Goal: Task Accomplishment & Management: Manage account settings

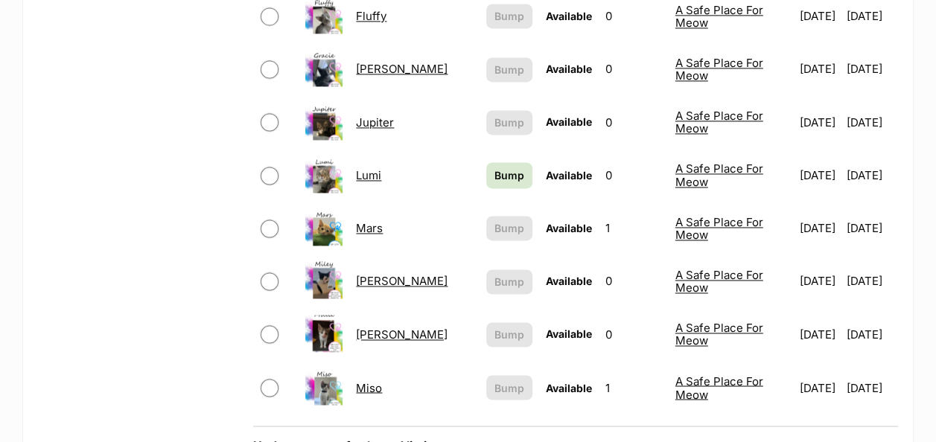
scroll to position [1116, 0]
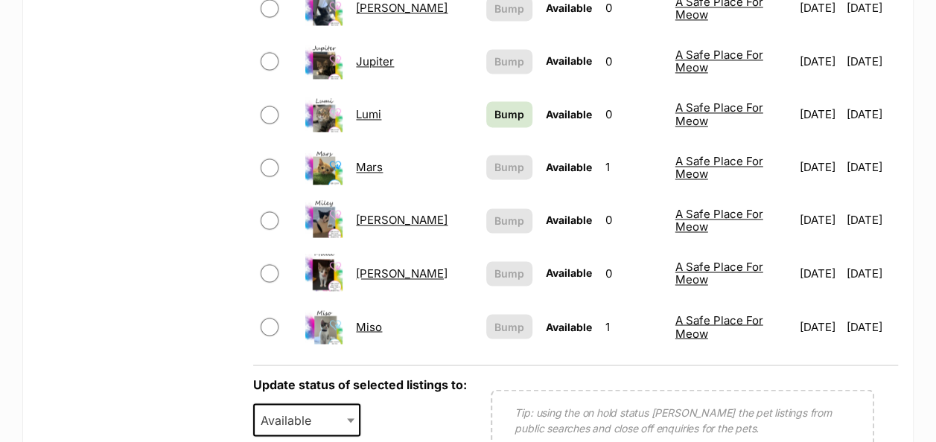
click at [374, 266] on link "Millie" at bounding box center [402, 273] width 92 height 14
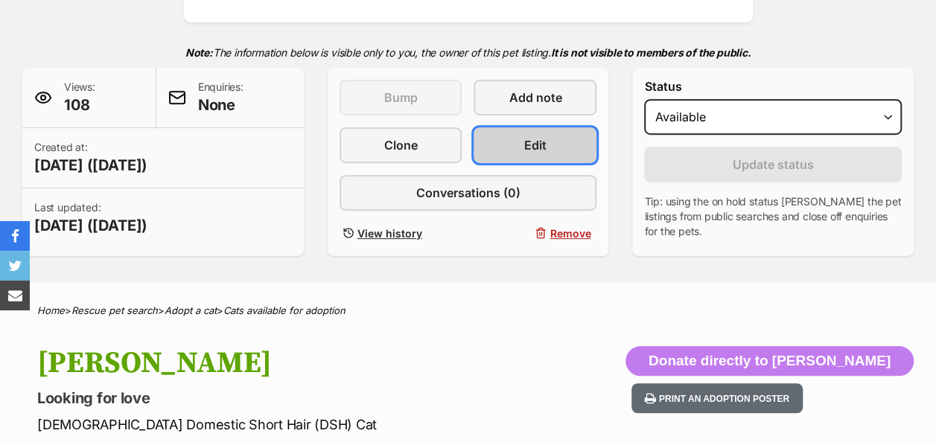
click at [505, 133] on link "Edit" at bounding box center [534, 145] width 123 height 36
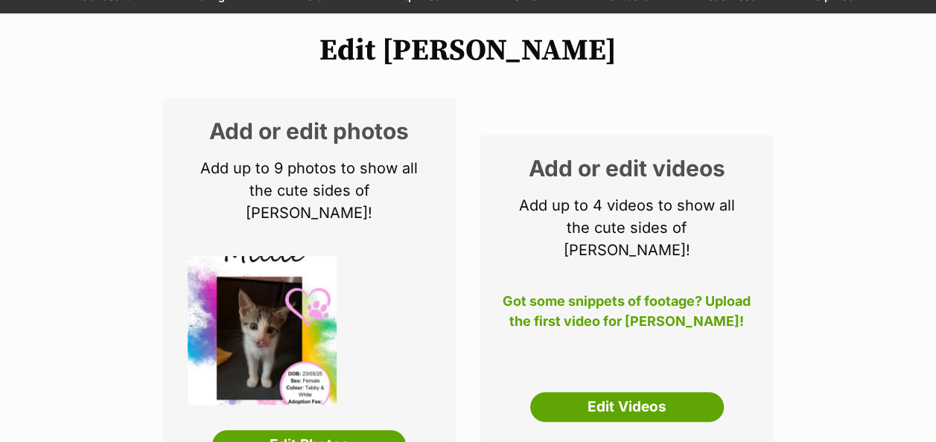
scroll to position [223, 0]
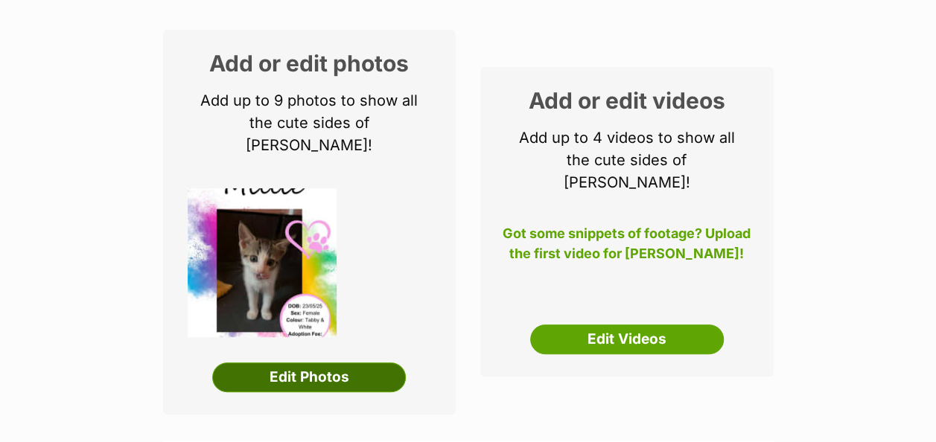
click at [327, 362] on link "Edit Photos" at bounding box center [309, 377] width 194 height 30
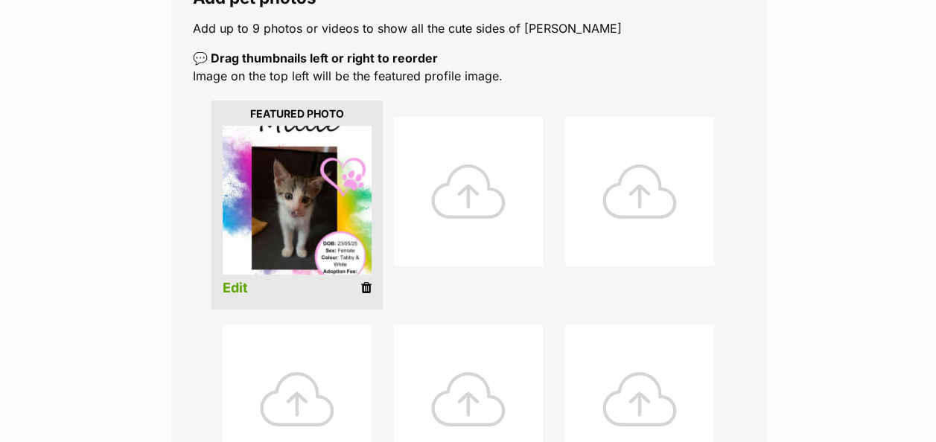
scroll to position [298, 0]
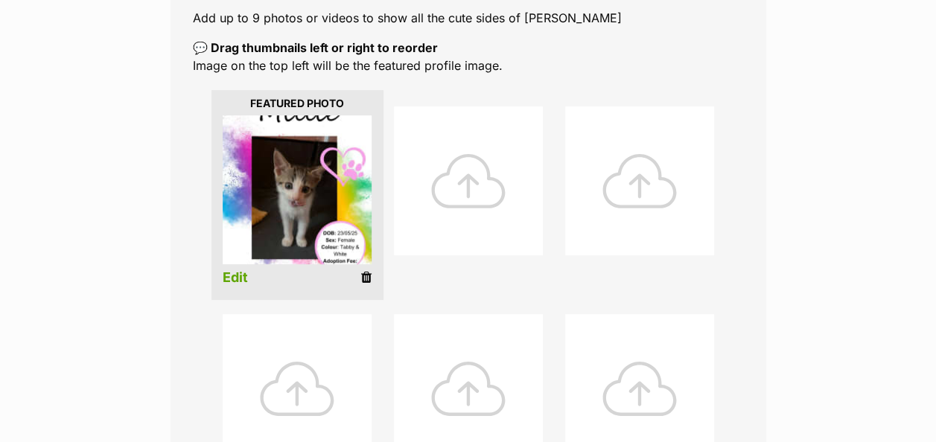
click at [361, 275] on icon at bounding box center [366, 277] width 10 height 13
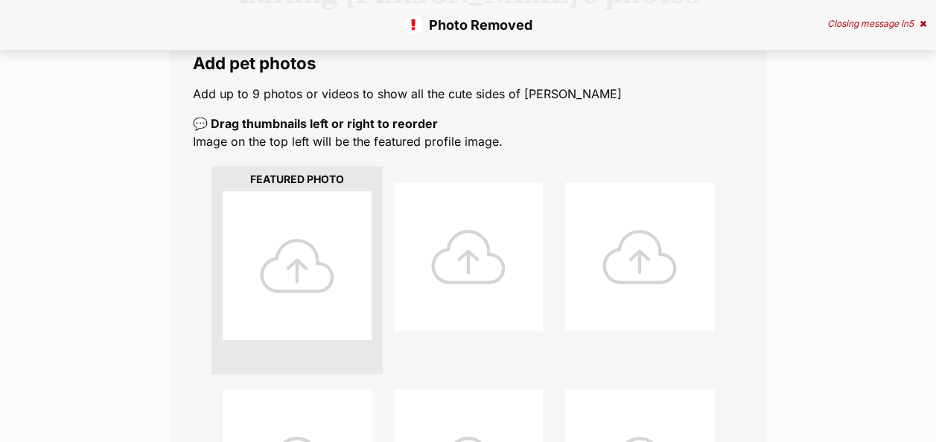
scroll to position [372, 0]
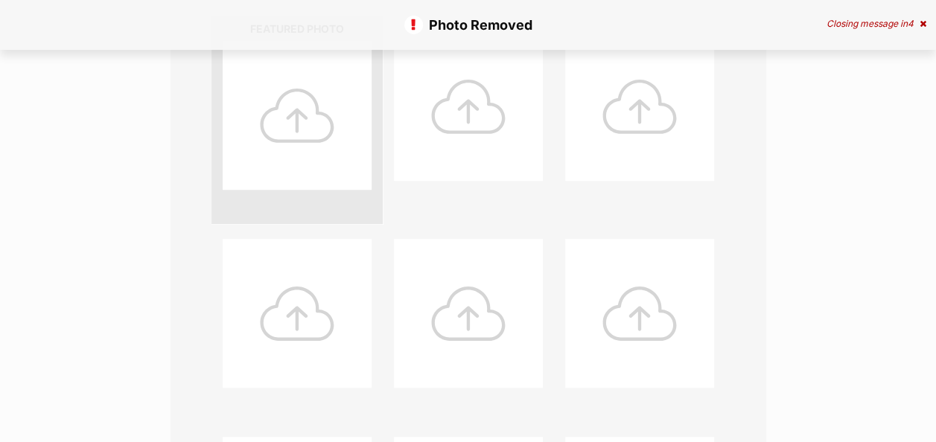
click at [301, 121] on div at bounding box center [297, 115] width 149 height 149
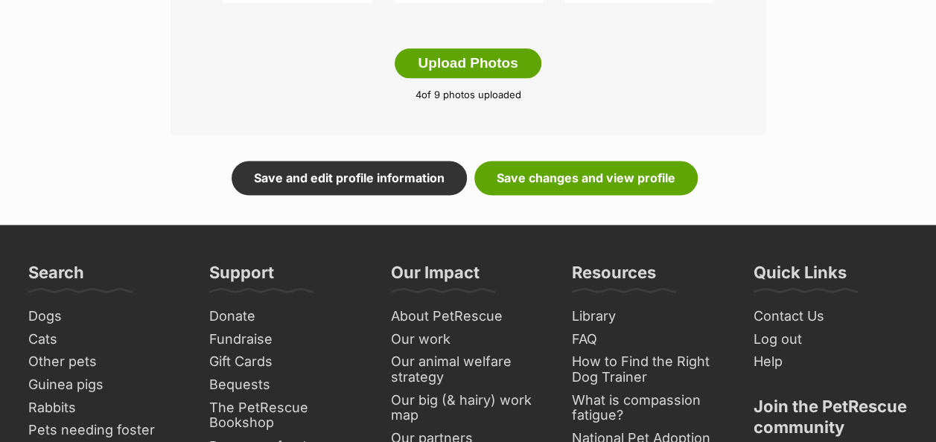
scroll to position [968, 0]
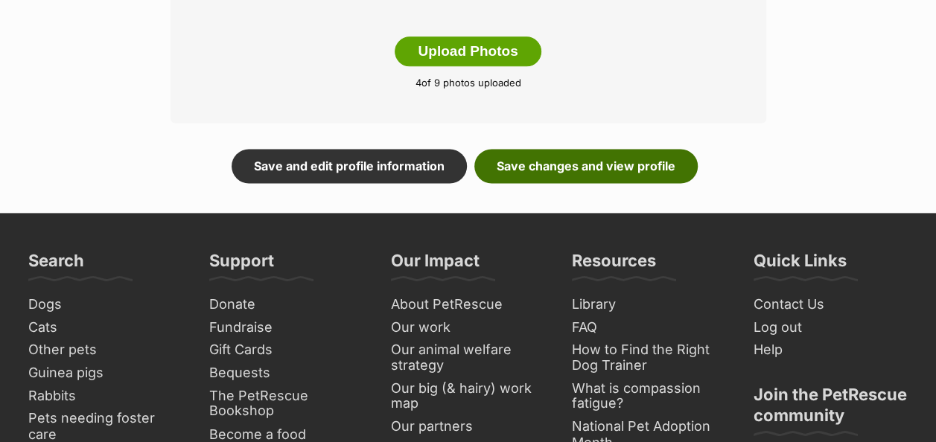
click at [581, 162] on link "Save changes and view profile" at bounding box center [585, 166] width 223 height 34
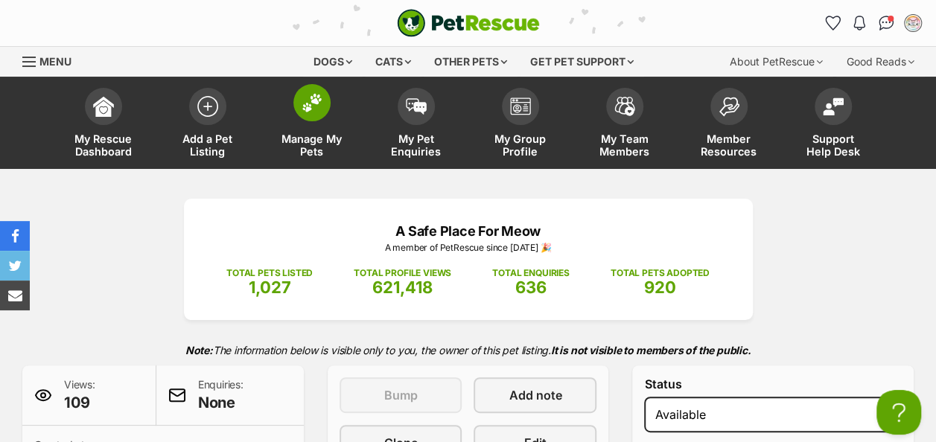
click at [305, 103] on img at bounding box center [311, 102] width 21 height 19
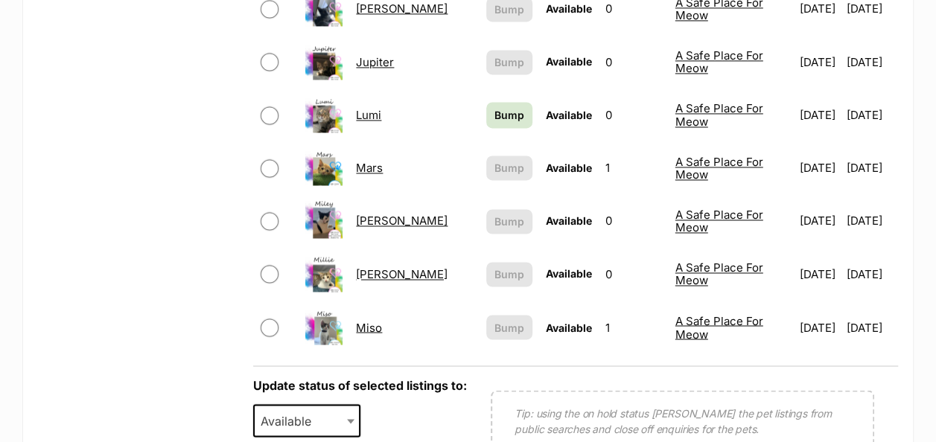
scroll to position [1191, 0]
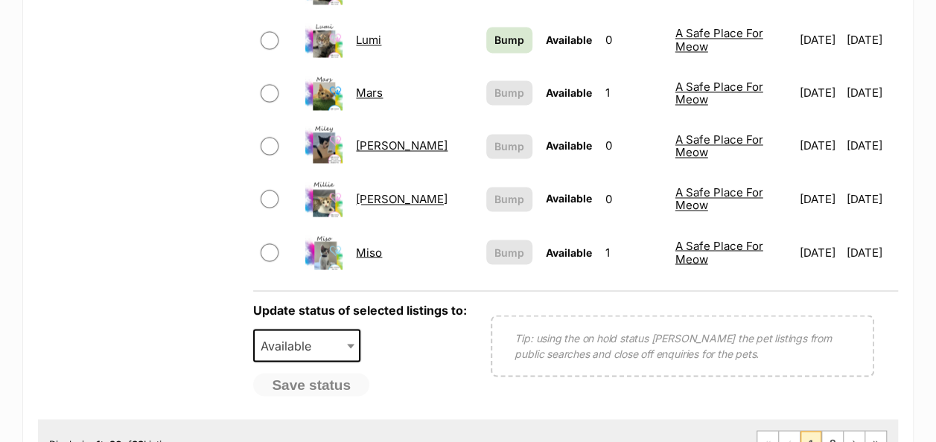
click at [371, 245] on link "Miso" at bounding box center [369, 252] width 26 height 14
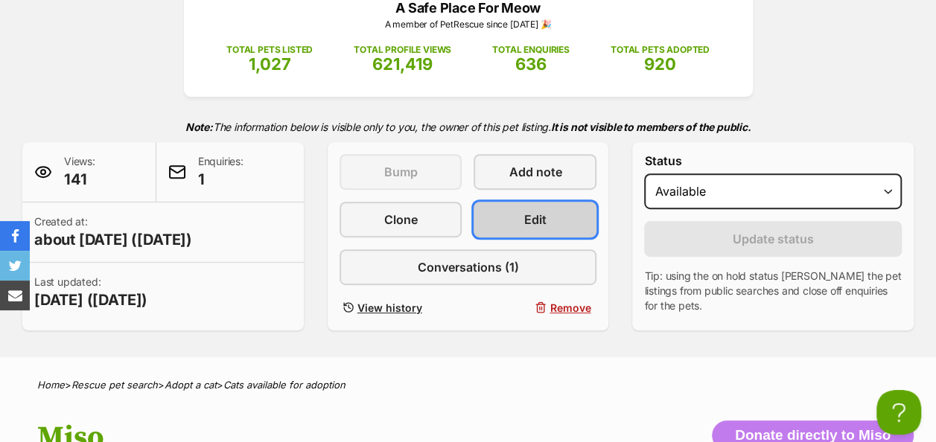
click at [540, 226] on span "Edit" at bounding box center [535, 220] width 22 height 18
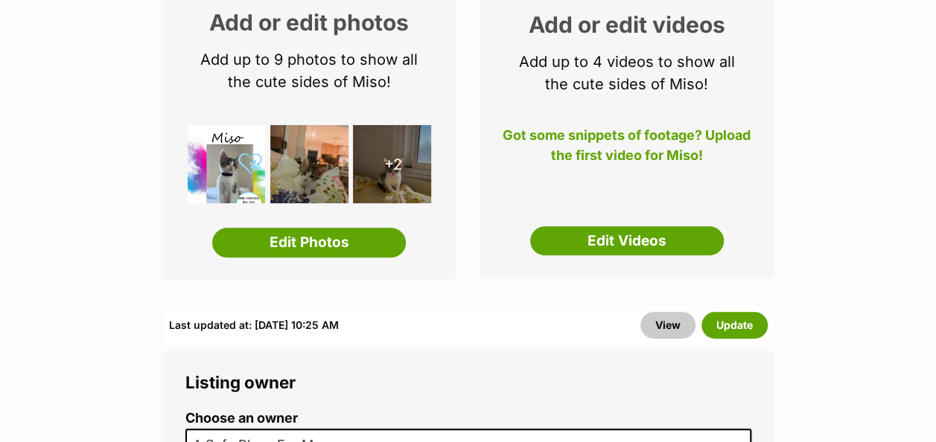
scroll to position [298, 0]
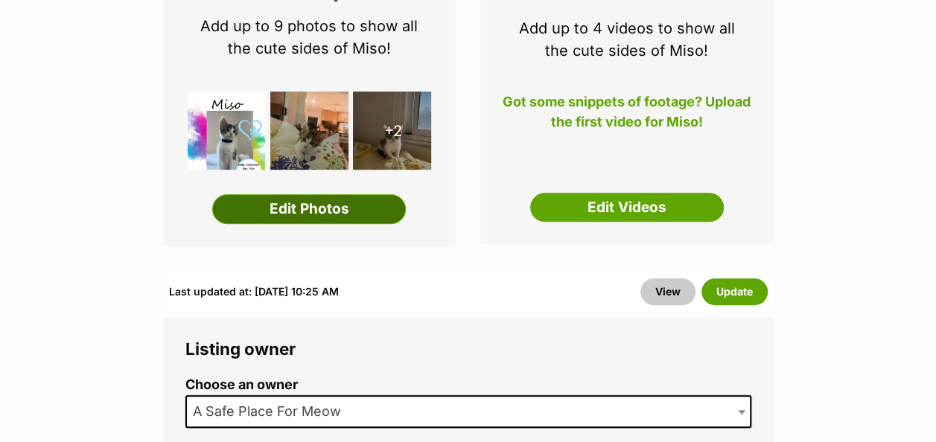
click at [301, 205] on link "Edit Photos" at bounding box center [309, 209] width 194 height 30
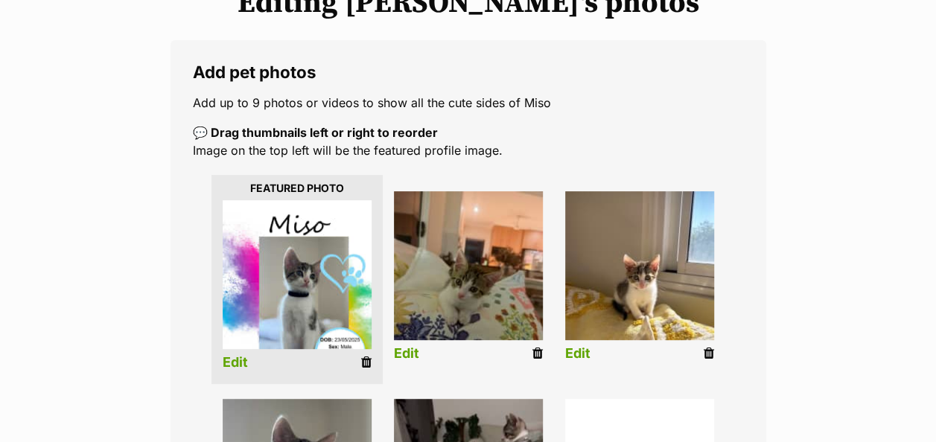
scroll to position [298, 0]
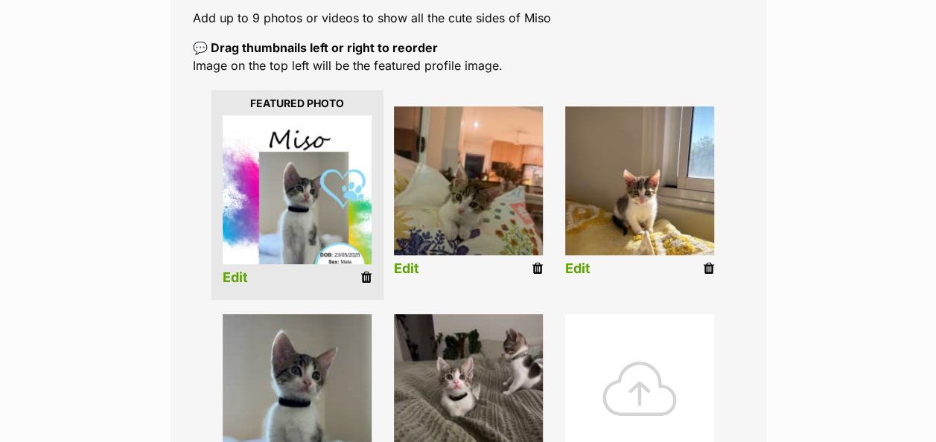
click at [365, 278] on icon at bounding box center [366, 277] width 10 height 13
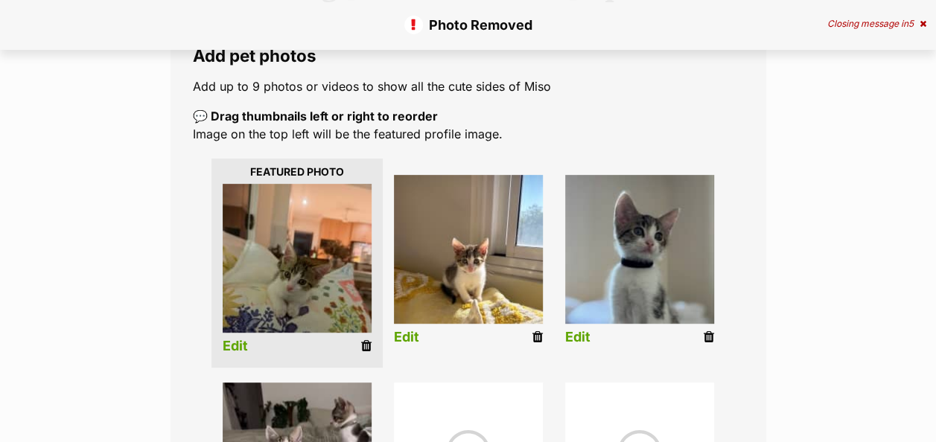
scroll to position [298, 0]
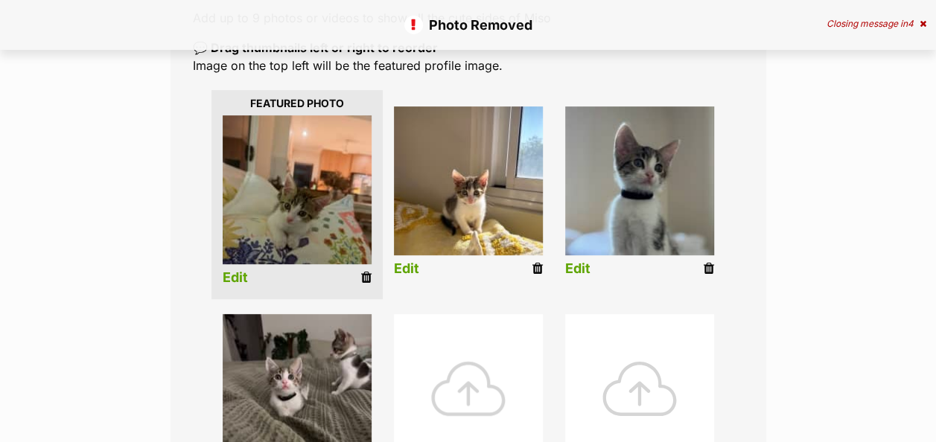
click at [460, 380] on div at bounding box center [468, 388] width 149 height 149
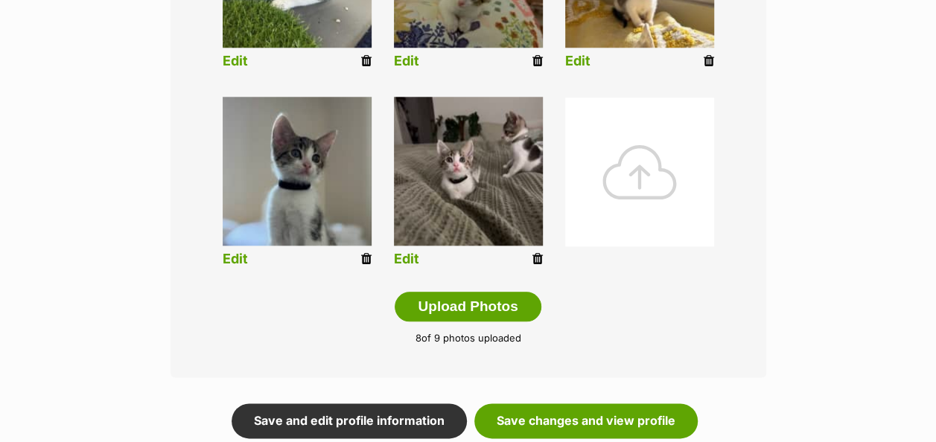
scroll to position [868, 0]
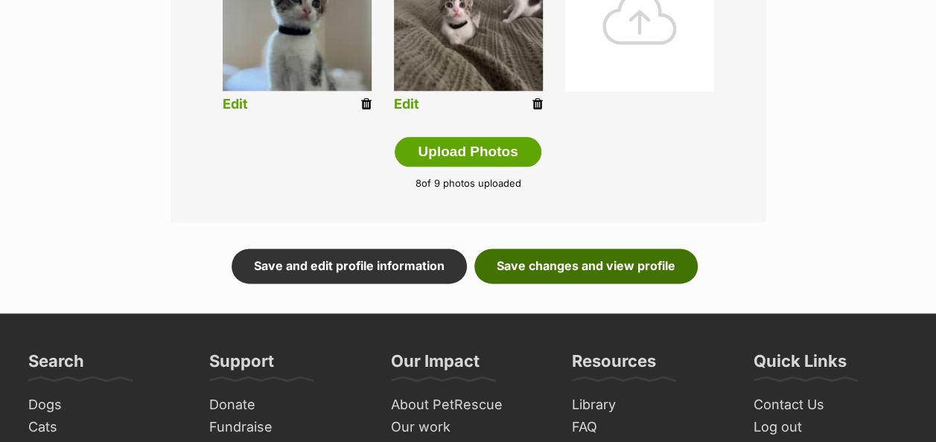
click at [586, 272] on link "Save changes and view profile" at bounding box center [585, 266] width 223 height 34
